Goal: Transaction & Acquisition: Obtain resource

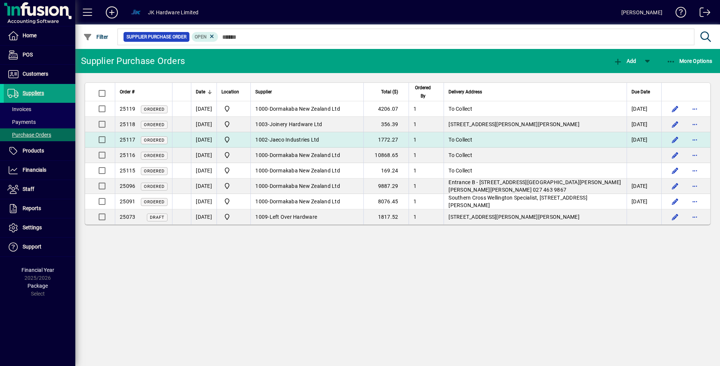
click at [319, 139] on span "Jaeco Industries Ltd" at bounding box center [295, 140] width 50 height 6
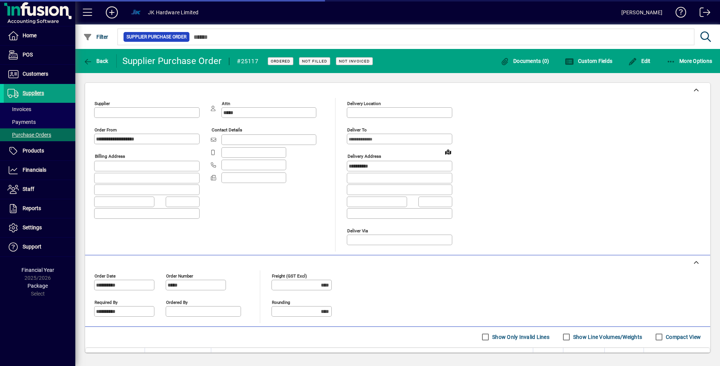
type input "**********"
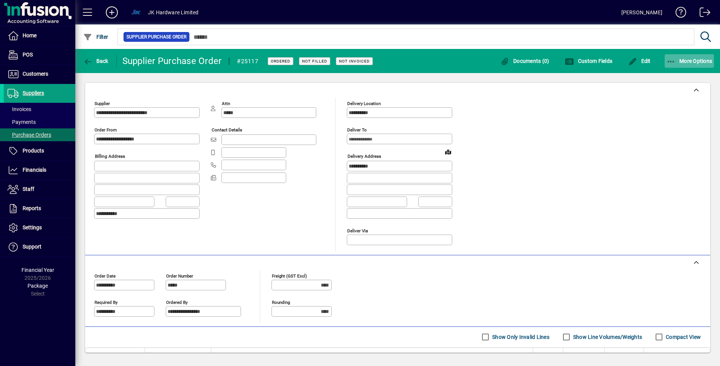
click at [670, 61] on icon "button" at bounding box center [671, 62] width 9 height 8
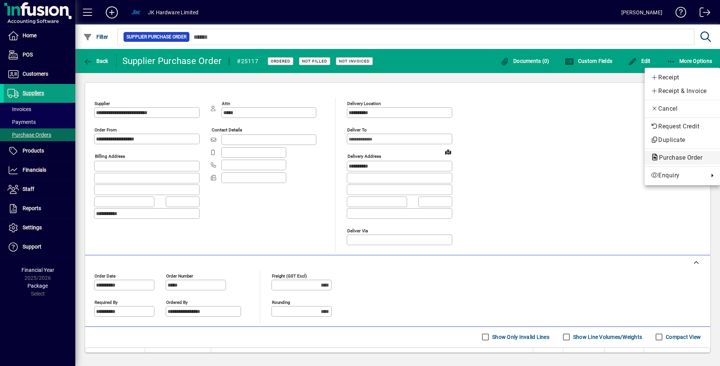
click at [682, 158] on span "Purchase Order" at bounding box center [678, 157] width 55 height 7
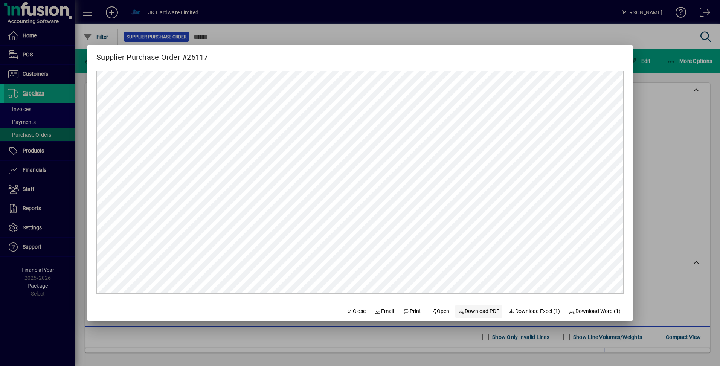
click at [484, 312] on span "Download PDF" at bounding box center [479, 311] width 41 height 8
click at [359, 312] on span "button" at bounding box center [356, 312] width 26 height 18
